Goal: Use online tool/utility: Utilize a website feature to perform a specific function

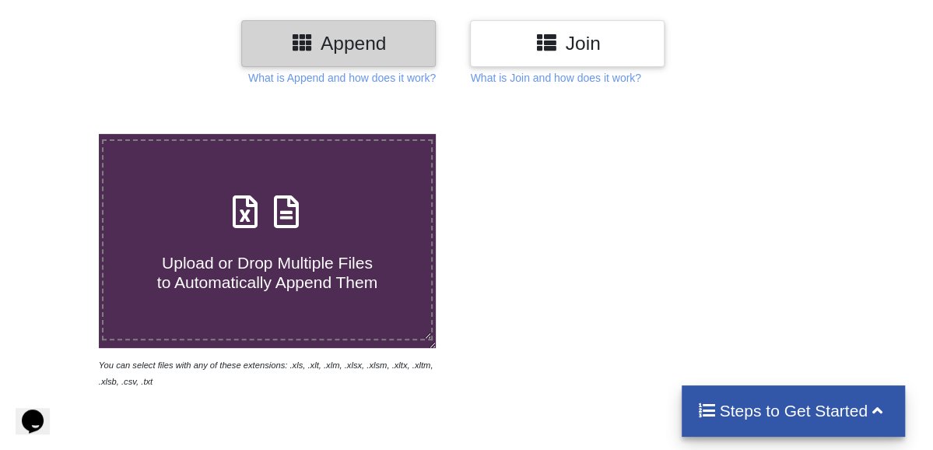
scroll to position [179, 0]
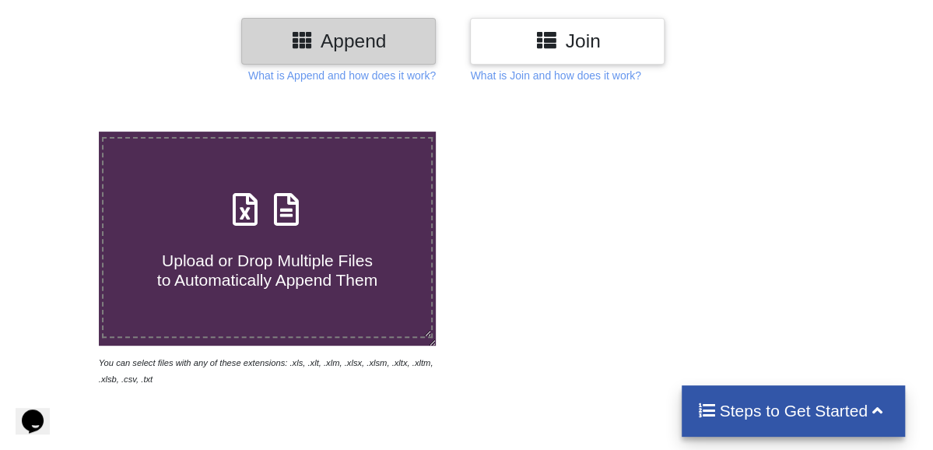
click at [276, 263] on span "Upload or Drop Multiple Files to Automatically Append Them" at bounding box center [267, 269] width 220 height 37
click at [60, 131] on input "Upload or Drop Multiple Files to Automatically Append Them" at bounding box center [60, 131] width 0 height 0
type input "C:\fakepath\google_leads (99).xlsx"
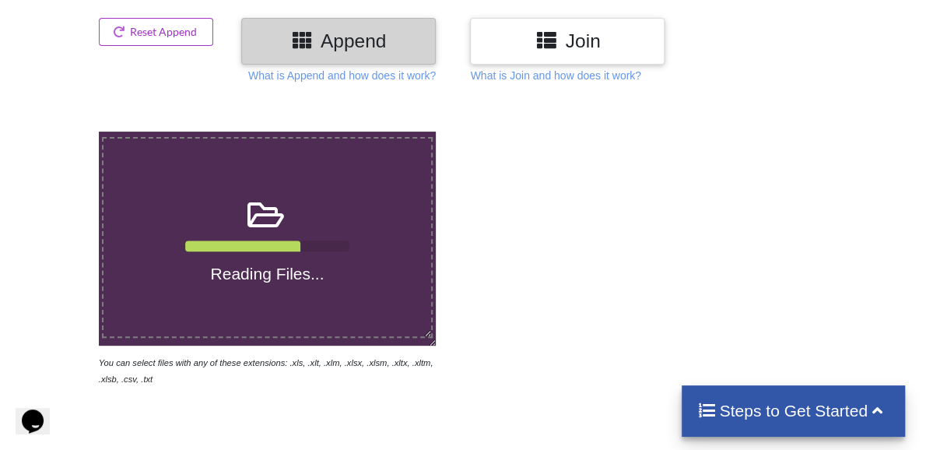
click at [82, 41] on div at bounding box center [77, 41] width 34 height 46
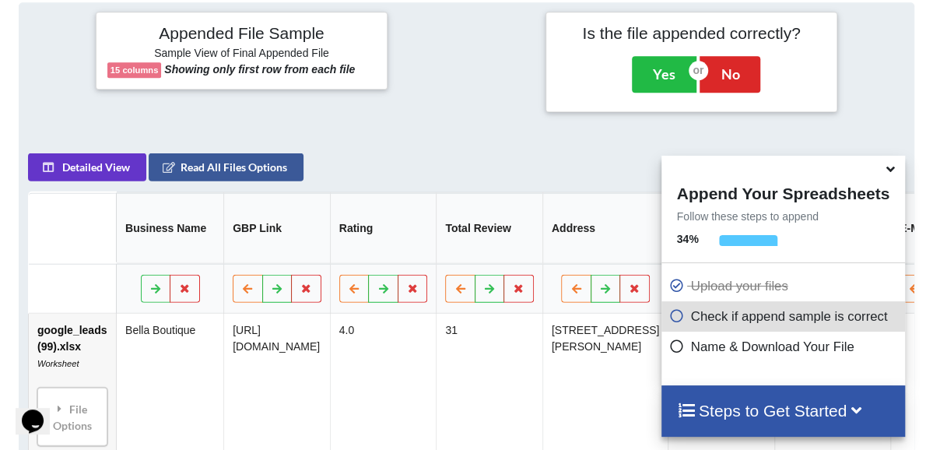
scroll to position [613, 0]
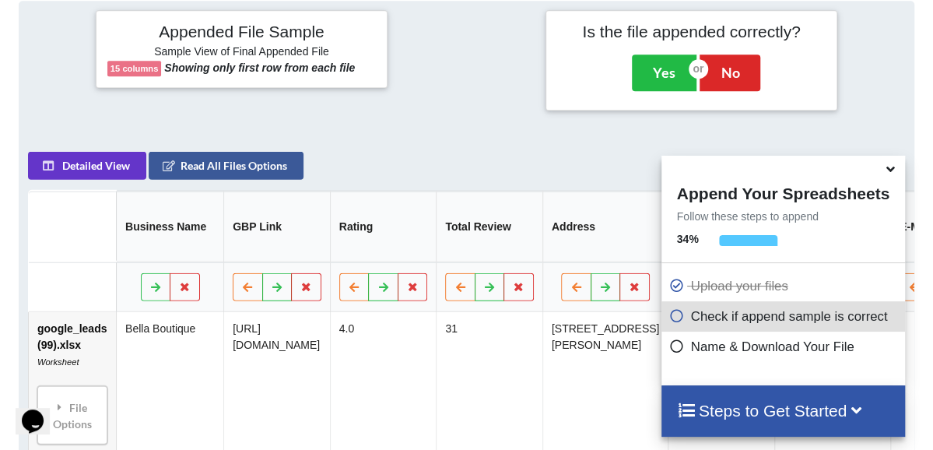
click at [890, 202] on h4 "Append Your Spreadsheets" at bounding box center [783, 191] width 244 height 23
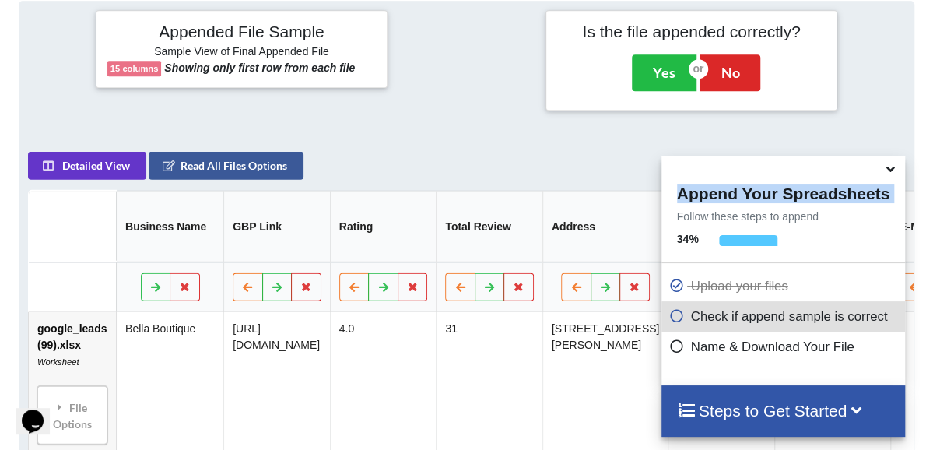
click at [890, 202] on h4 "Append Your Spreadsheets" at bounding box center [783, 191] width 244 height 23
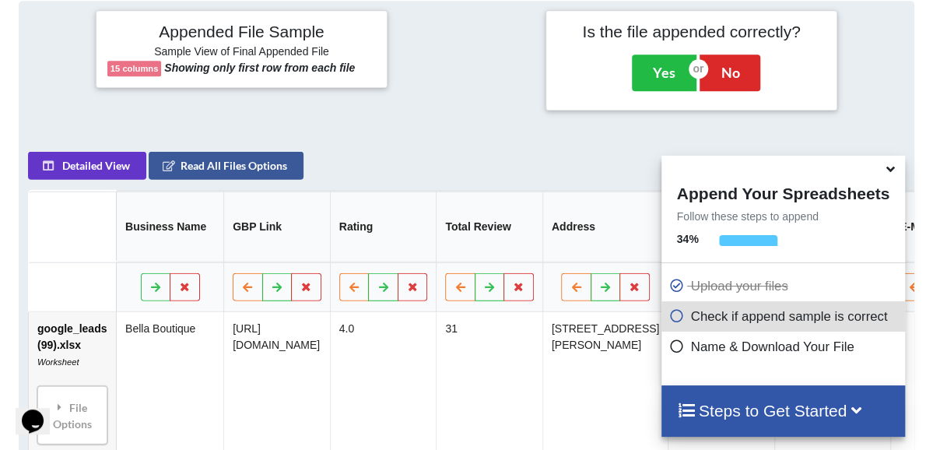
click at [884, 173] on icon at bounding box center [890, 167] width 16 height 14
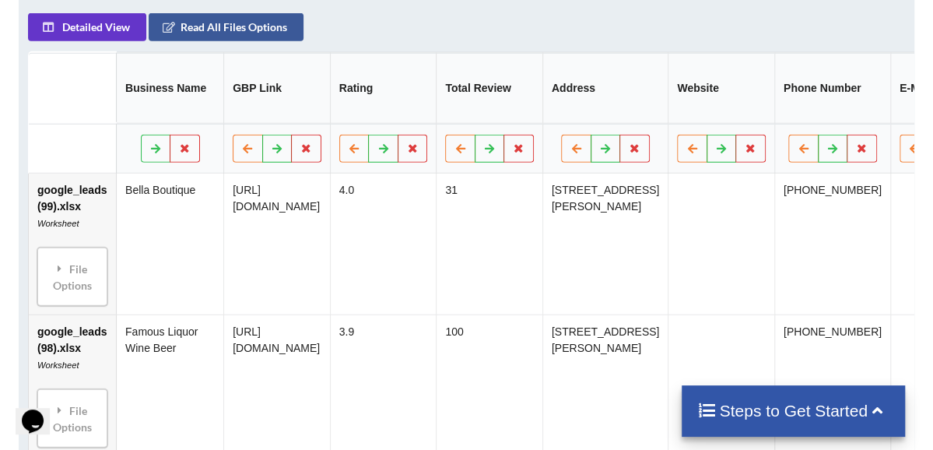
scroll to position [805, 0]
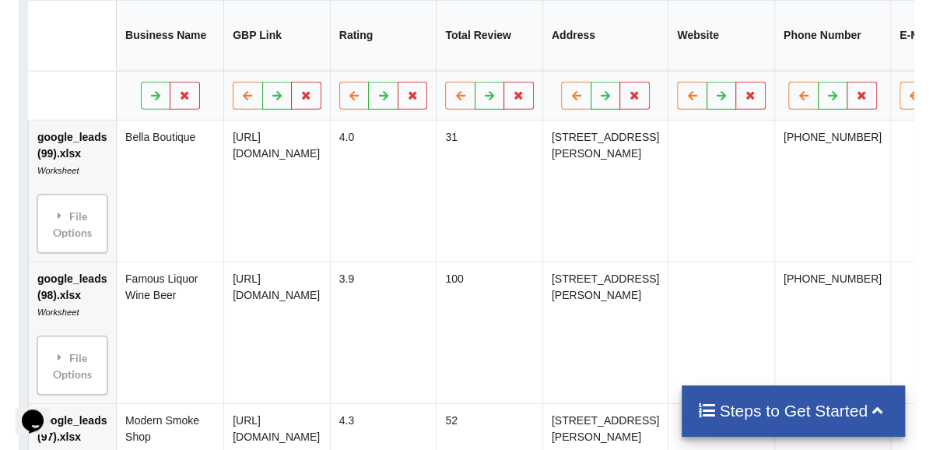
click at [703, 212] on td at bounding box center [721, 191] width 107 height 141
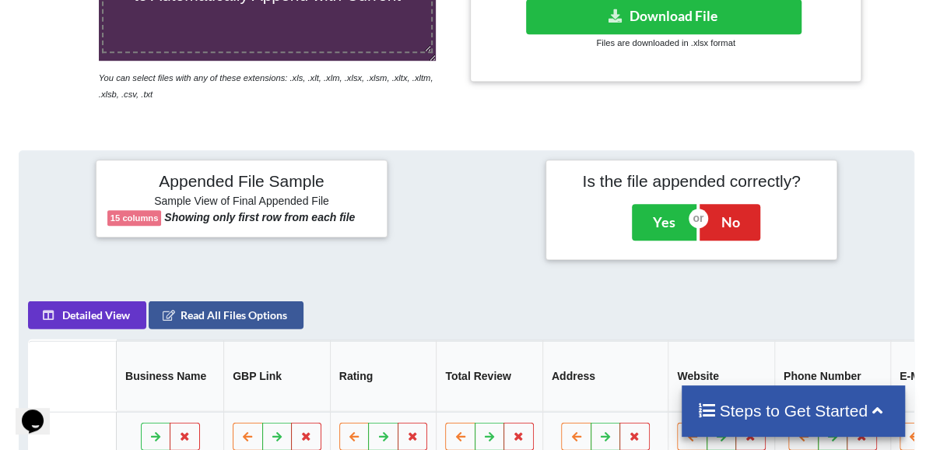
scroll to position [461, 0]
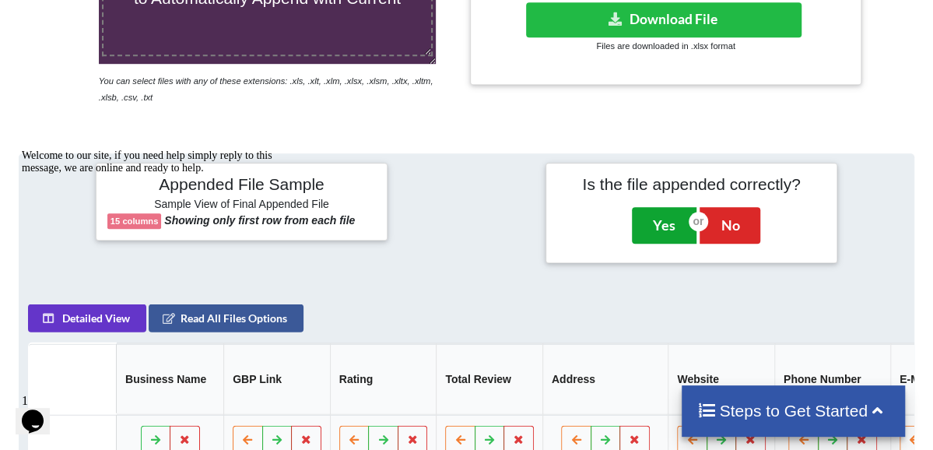
click at [663, 225] on button "Yes" at bounding box center [664, 225] width 65 height 36
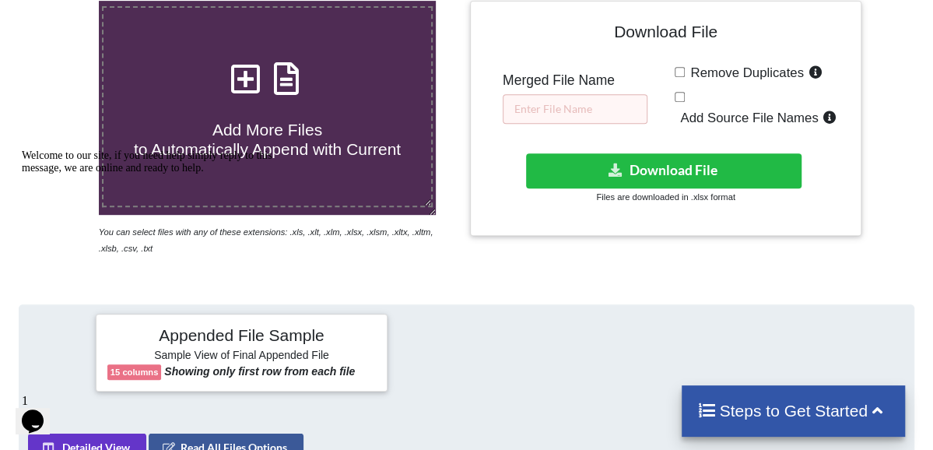
scroll to position [209, 0]
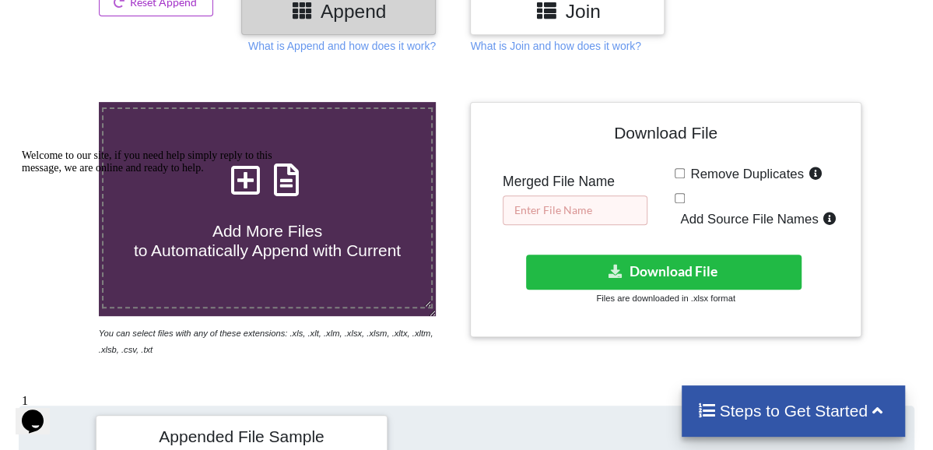
click at [619, 197] on input "text" at bounding box center [575, 210] width 145 height 30
type input "Leads 10/2025"
click at [664, 197] on div "Download File Merged File Name Leads 10/2025 Remove Duplicates Add Source File …" at bounding box center [665, 220] width 367 height 212
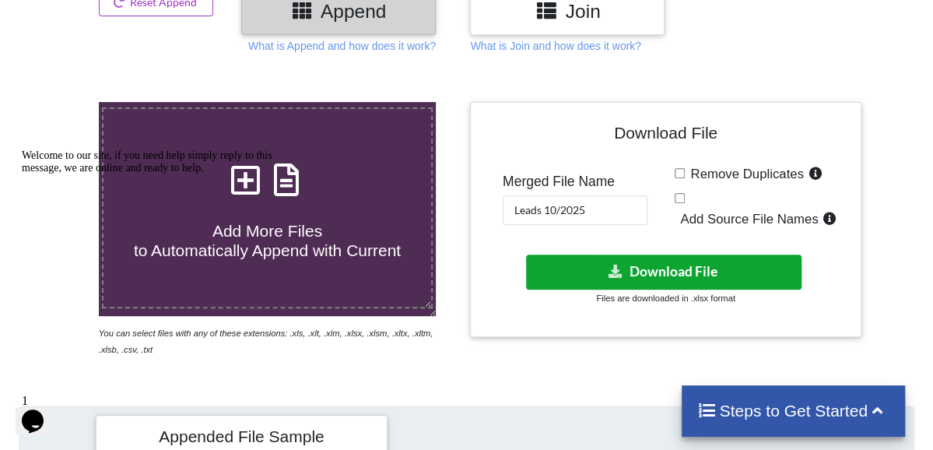
click at [661, 254] on button "Download File" at bounding box center [663, 271] width 275 height 35
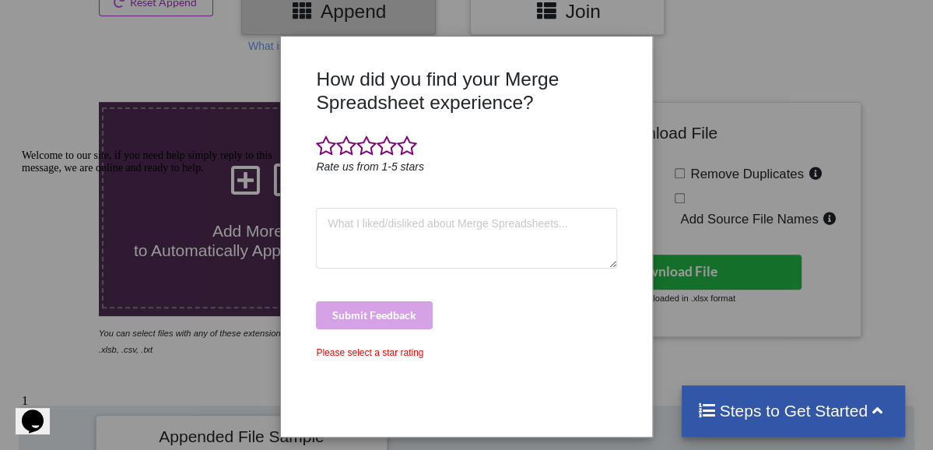
click at [517, 328] on div "How did you find your Merge Spreadsheet experience? Rate us from 1-5 stars Subm…" at bounding box center [466, 246] width 308 height 357
click at [413, 144] on span at bounding box center [407, 146] width 20 height 22
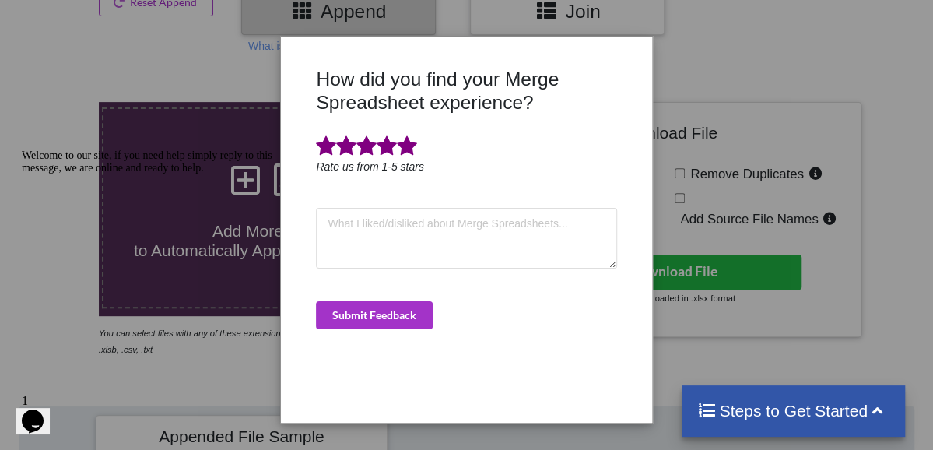
click at [452, 277] on div "How did you find your Merge Spreadsheet experience? Rate us from 1-5 stars Subm…" at bounding box center [466, 239] width 308 height 343
click at [430, 307] on button "Submit Feedback" at bounding box center [374, 315] width 117 height 28
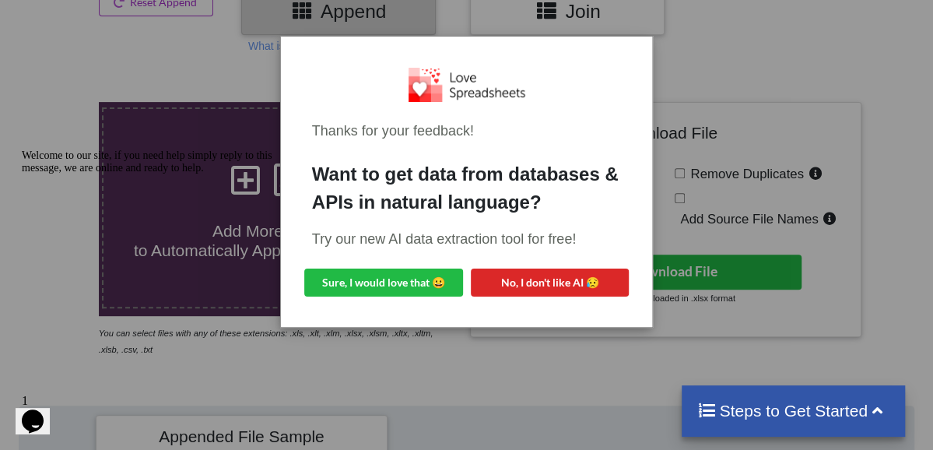
click at [685, 110] on div "Thanks for your feedback! Want to get data from databases & APIs in natural lan…" at bounding box center [466, 225] width 933 height 450
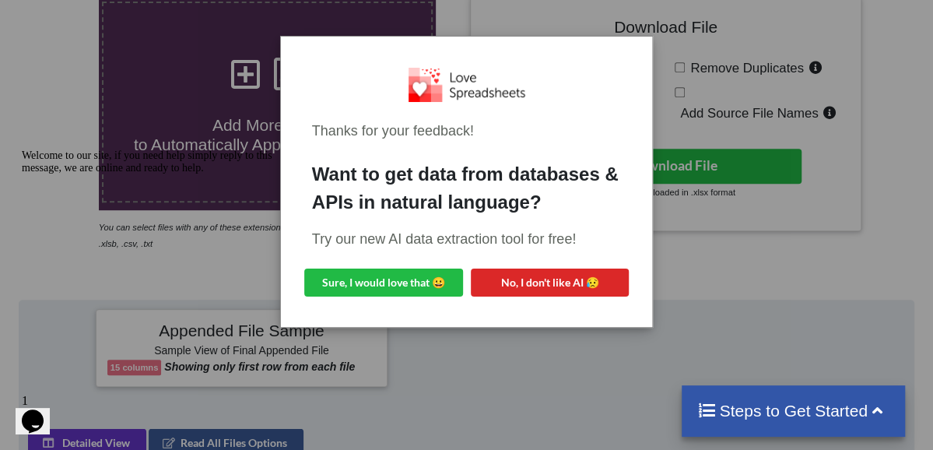
scroll to position [86, 0]
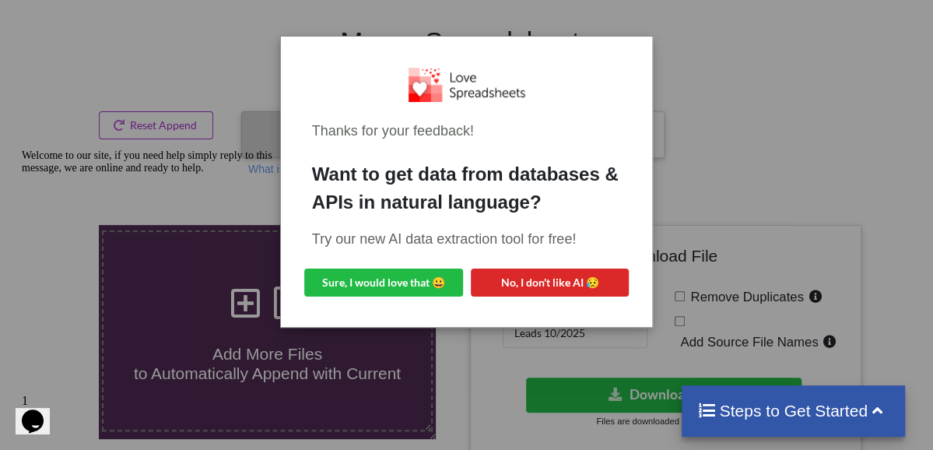
click at [657, 156] on div "Thanks for your feedback! Want to get data from databases & APIs in natural lan…" at bounding box center [466, 225] width 933 height 450
drag, startPoint x: 293, startPoint y: 40, endPoint x: 505, endPoint y: 243, distance: 293.3
click at [505, 243] on div "Thanks for your feedback! Want to get data from databases & APIs in natural lan…" at bounding box center [467, 181] width 372 height 289
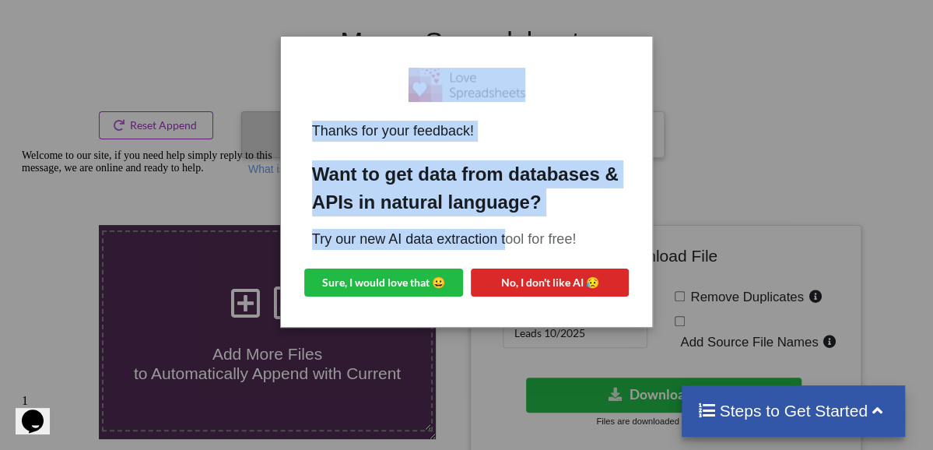
click at [574, 149] on div "Thanks for your feedback! Want to get data from databases & APIs in natural lan…" at bounding box center [466, 181] width 347 height 265
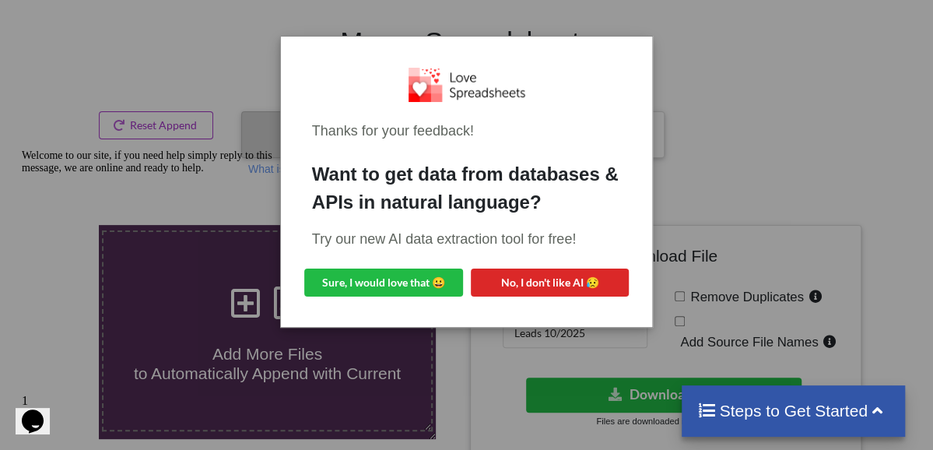
click at [563, 216] on div "Thanks for your feedback! Want to get data from databases & APIs in natural lan…" at bounding box center [466, 181] width 347 height 265
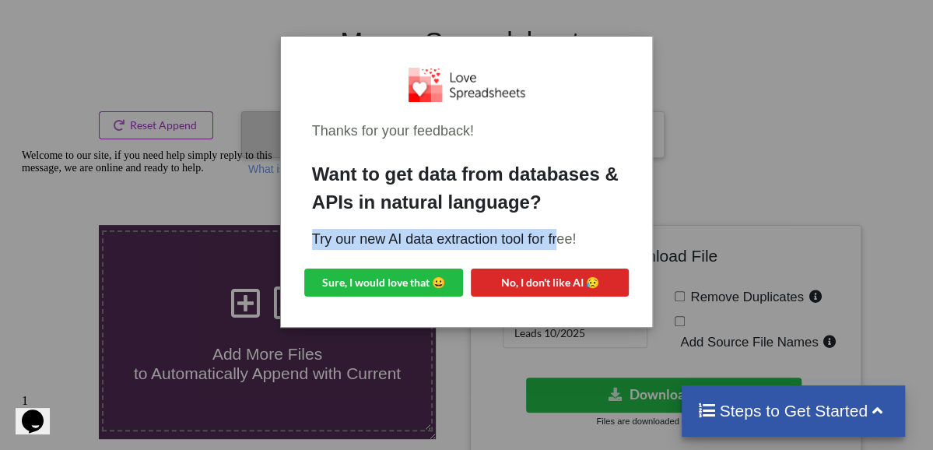
click at [563, 216] on div "Want to get data from databases & APIs in natural language?" at bounding box center [467, 188] width 310 height 56
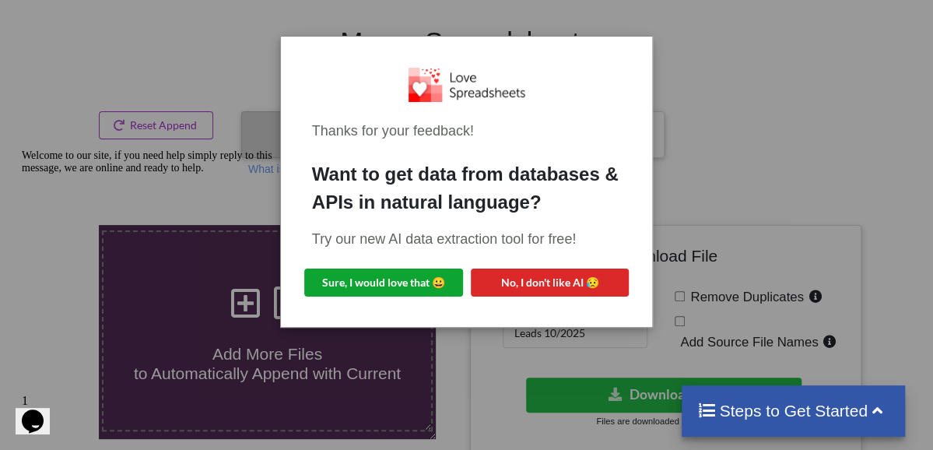
click at [442, 290] on button "Sure, I would love that 😀" at bounding box center [383, 282] width 159 height 28
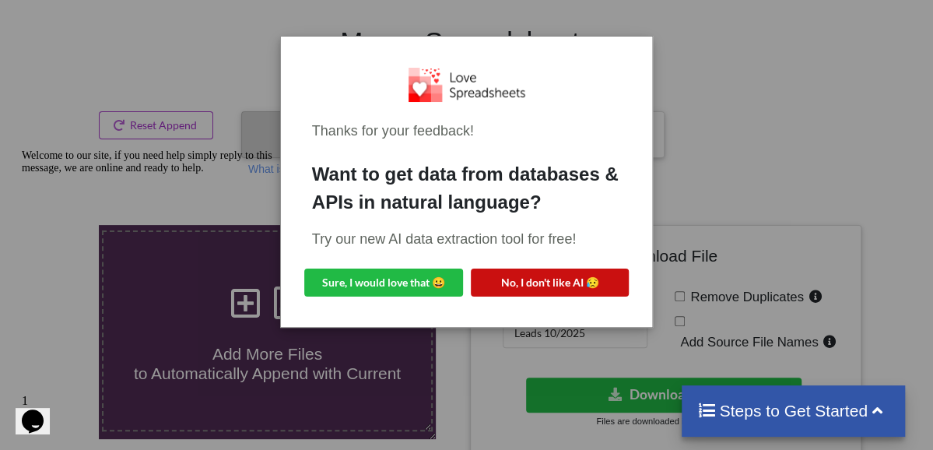
click at [576, 279] on button "No, I don't like AI 😥" at bounding box center [550, 282] width 159 height 28
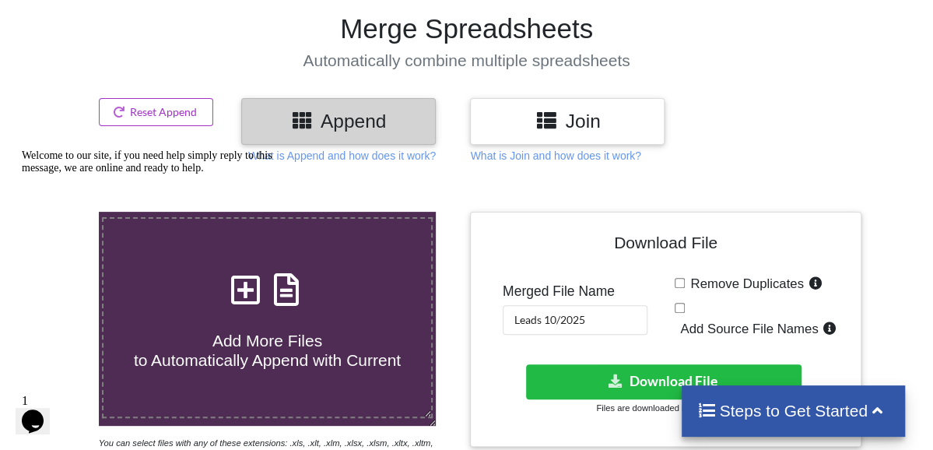
scroll to position [0, 0]
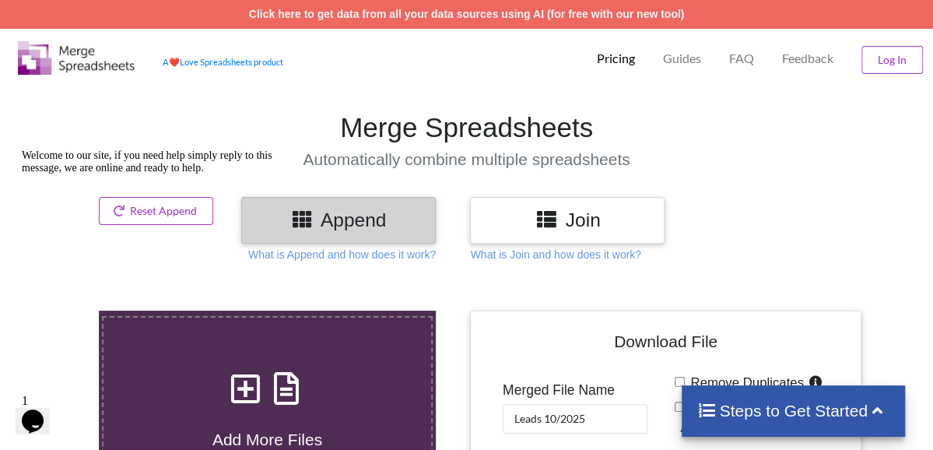
click at [573, 332] on h4 "Download File" at bounding box center [665, 344] width 367 height 44
